Goal: Information Seeking & Learning: Learn about a topic

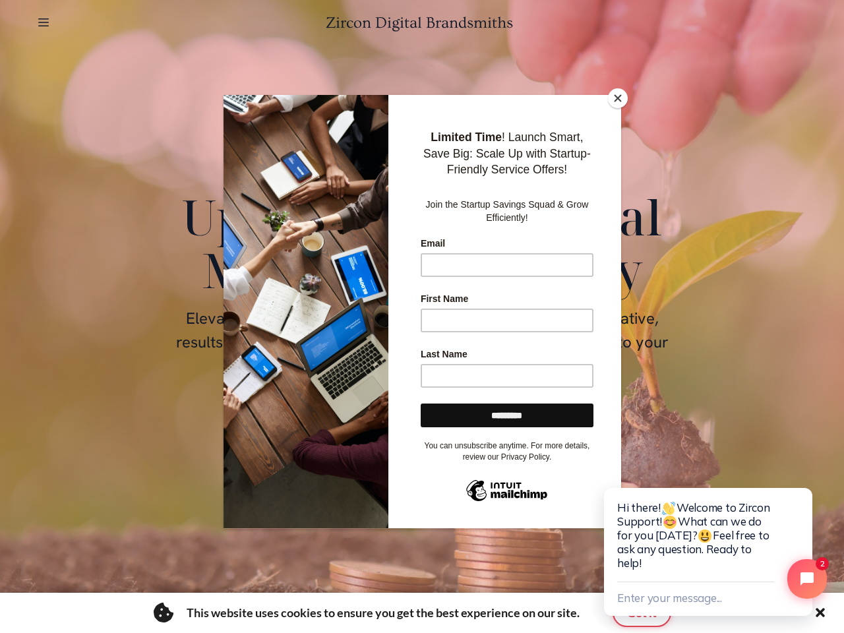
scroll to position [0, 2042]
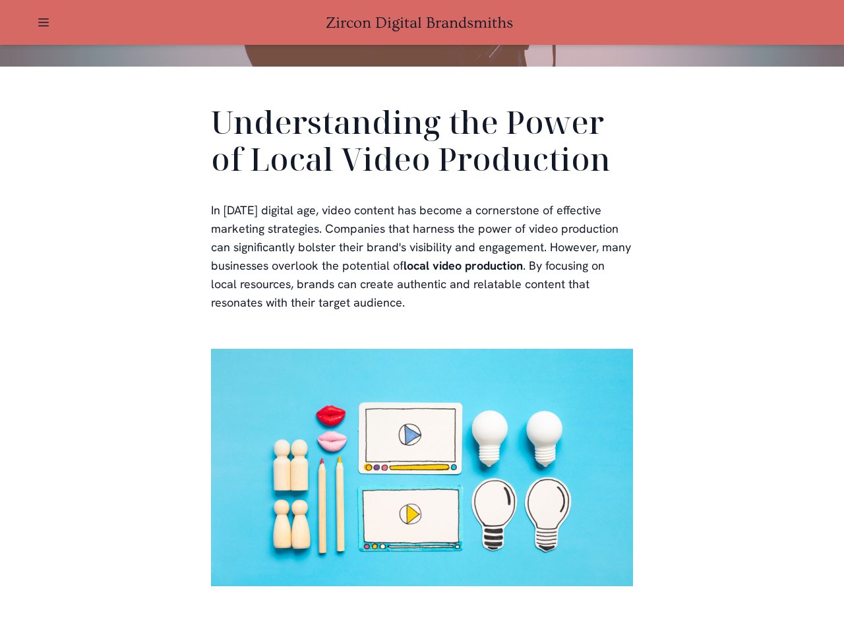
scroll to position [396, 0]
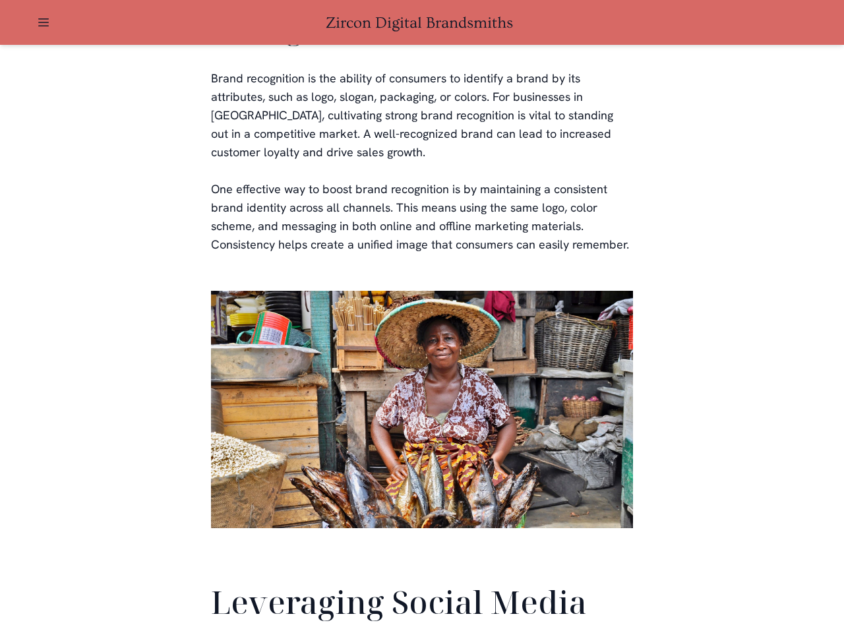
scroll to position [3104, 0]
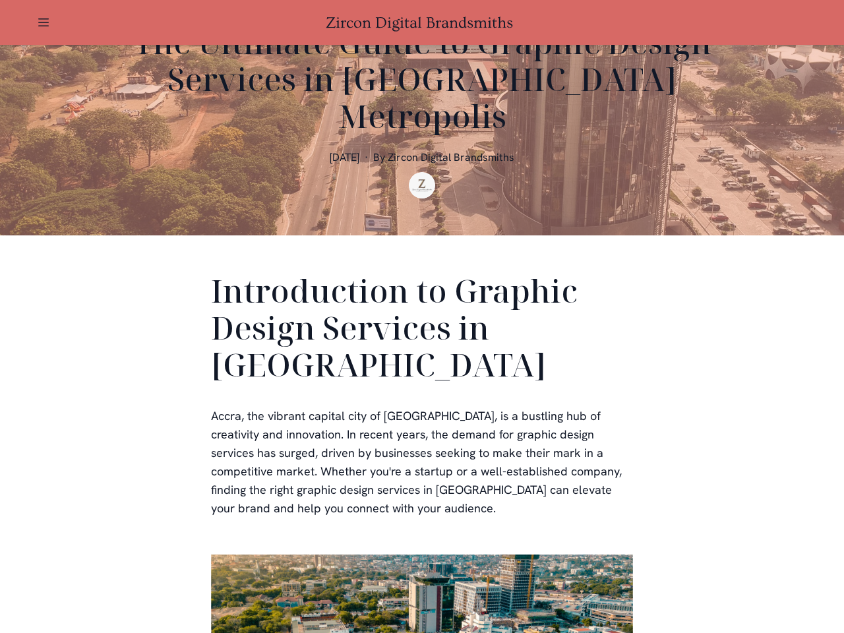
scroll to position [396, 0]
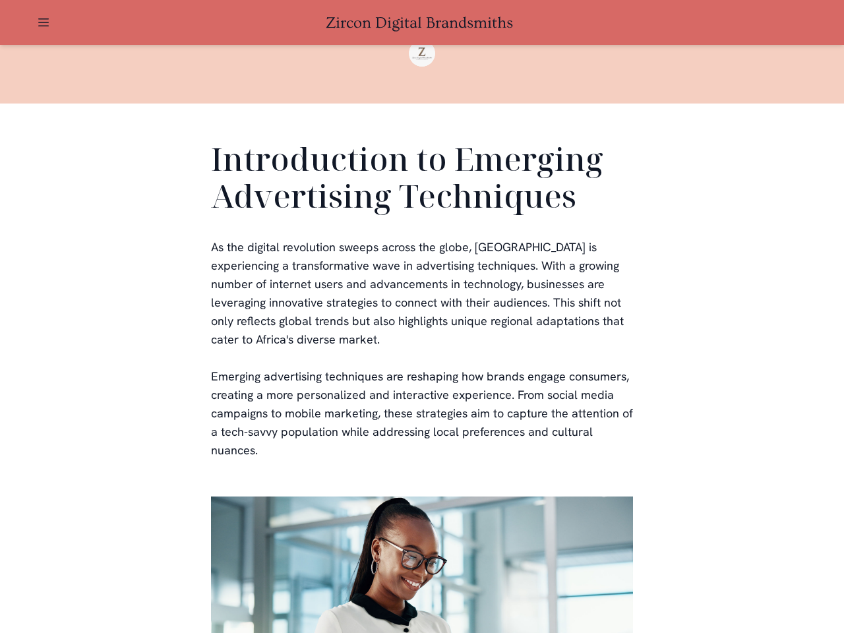
scroll to position [396, 0]
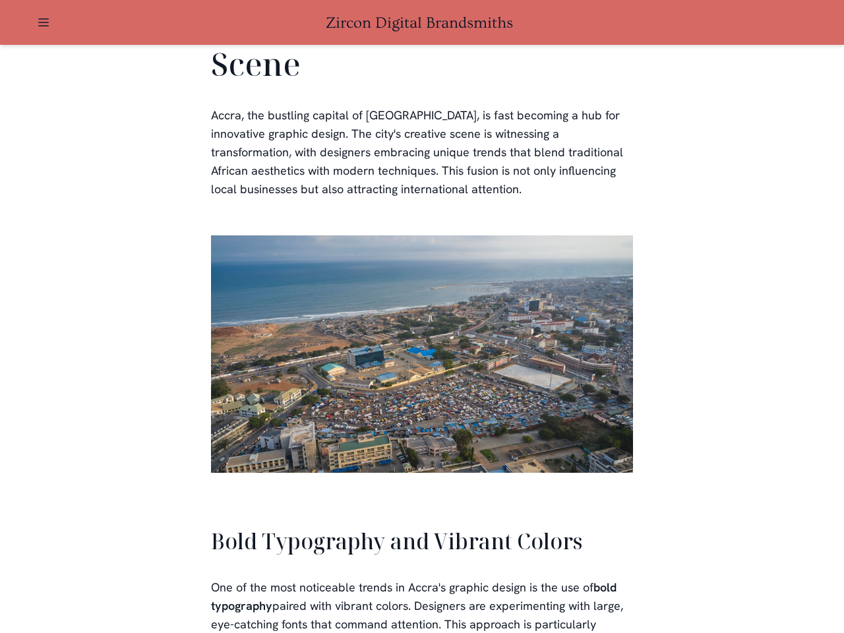
scroll to position [2985, 0]
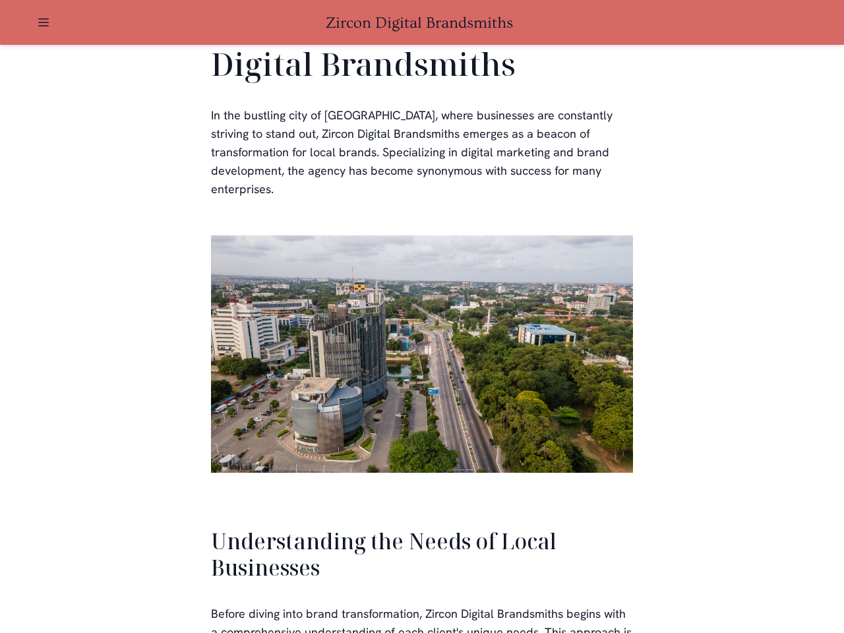
scroll to position [2811, 0]
